Goal: Task Accomplishment & Management: Use online tool/utility

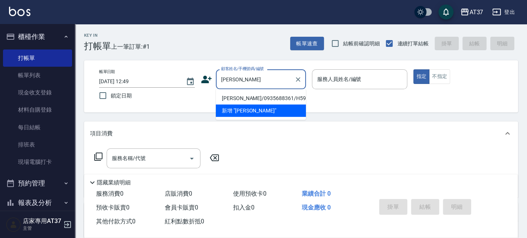
drag, startPoint x: 251, startPoint y: 98, endPoint x: 251, endPoint y: 93, distance: 4.5
click at [251, 98] on li "[PERSON_NAME]/0935688361/H594" at bounding box center [261, 98] width 90 height 12
type input "[PERSON_NAME]/0935688361/H594"
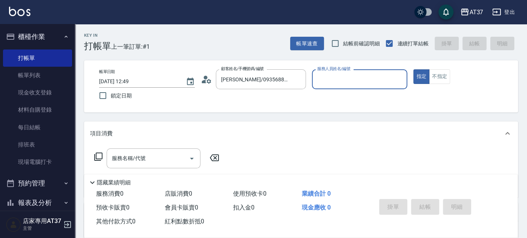
type input "[PERSON_NAME]-4"
click at [134, 156] on div "服務名稱/代號 服務名稱/代號" at bounding box center [154, 159] width 94 height 20
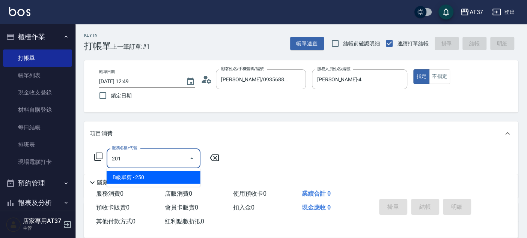
type input "B級單剪(201)"
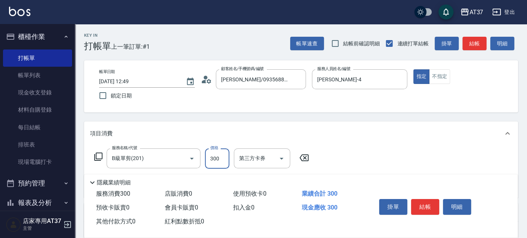
click at [224, 161] on input "300" at bounding box center [217, 159] width 24 height 20
type input "350"
click at [425, 206] on button "結帳" at bounding box center [425, 207] width 28 height 16
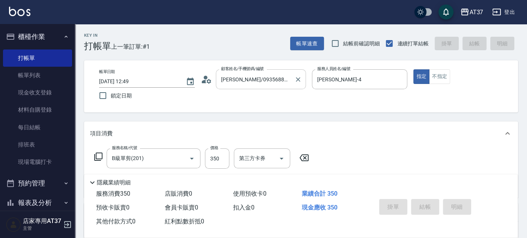
type input "[DATE] 14:53"
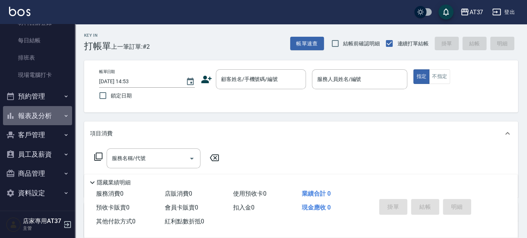
click at [54, 111] on button "報表及分析" at bounding box center [37, 116] width 69 height 20
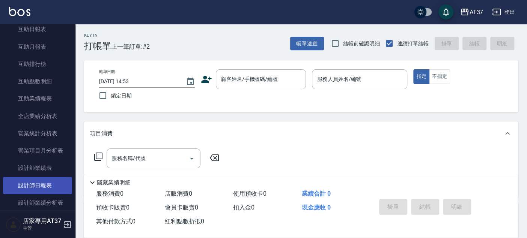
scroll to position [337, 0]
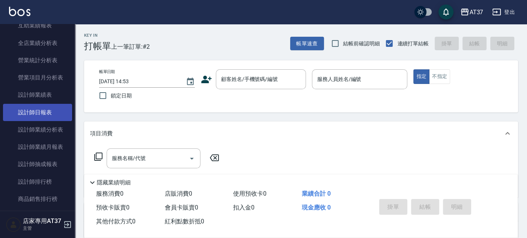
click at [48, 118] on link "設計師日報表" at bounding box center [37, 112] width 69 height 17
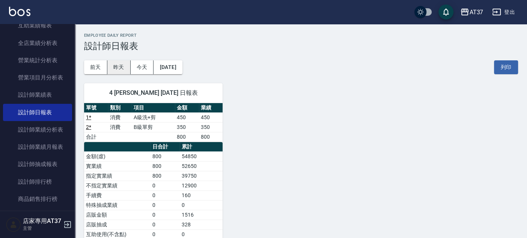
click at [122, 69] on button "昨天" at bounding box center [118, 67] width 23 height 14
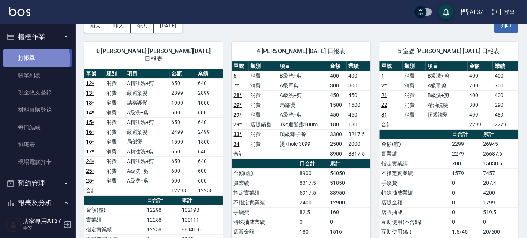
click at [33, 59] on link "打帳單" at bounding box center [37, 58] width 69 height 17
